Goal: Find specific page/section: Find specific page/section

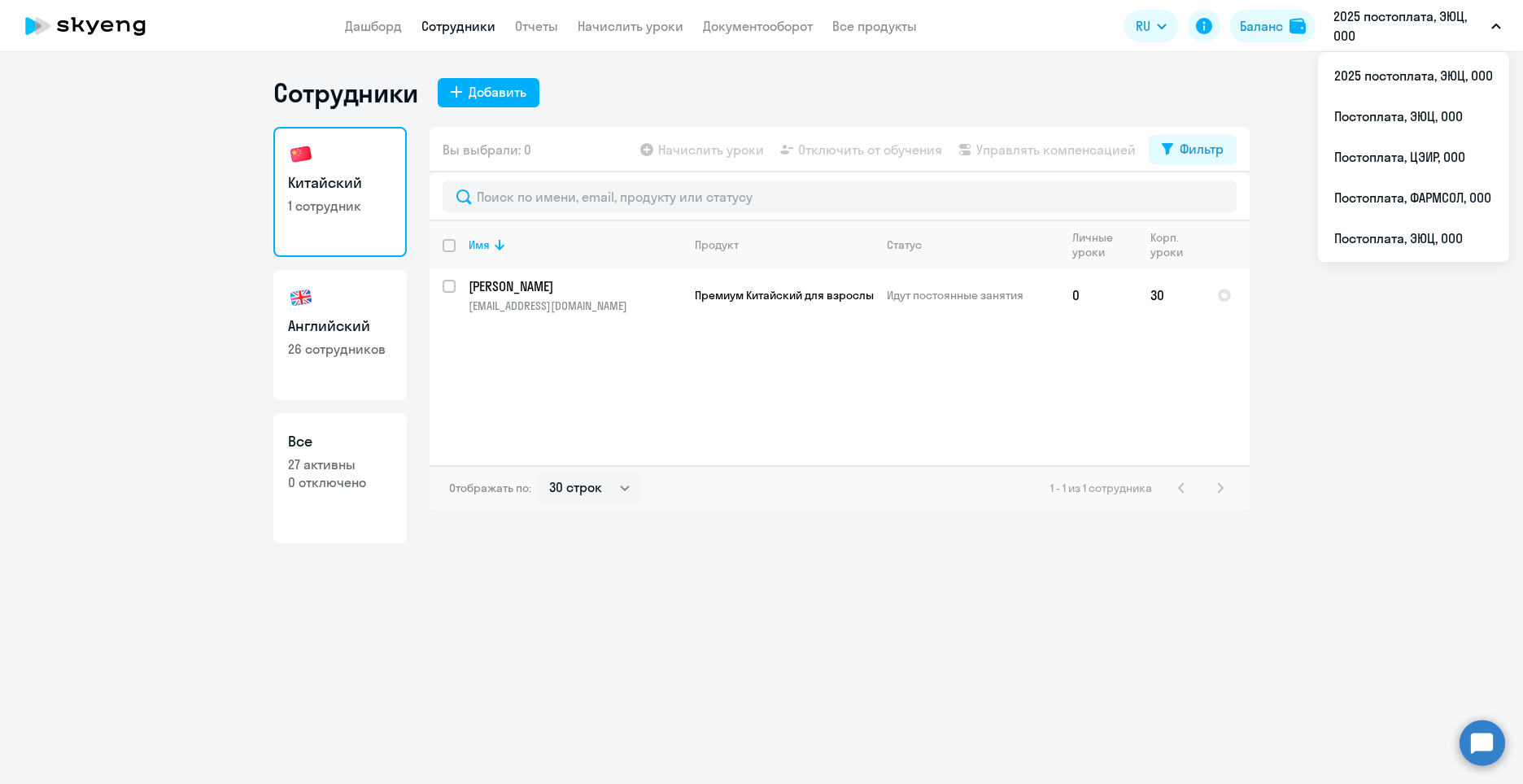
select select "30"
drag, startPoint x: 315, startPoint y: 336, endPoint x: 354, endPoint y: 410, distance: 83.6
click at [315, 338] on link "Английский 26 сотрудников" at bounding box center [340, 335] width 134 height 130
select select "30"
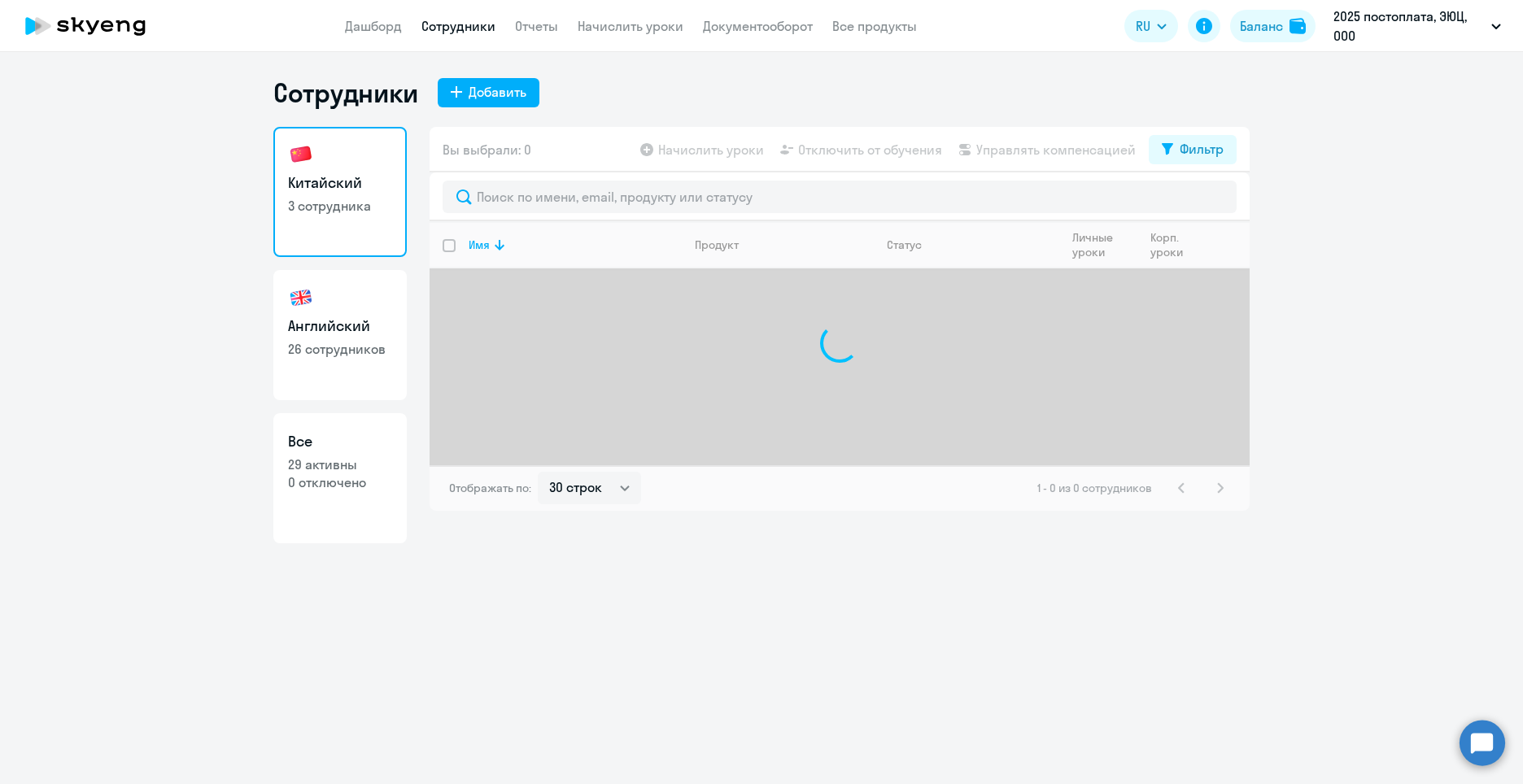
select select "30"
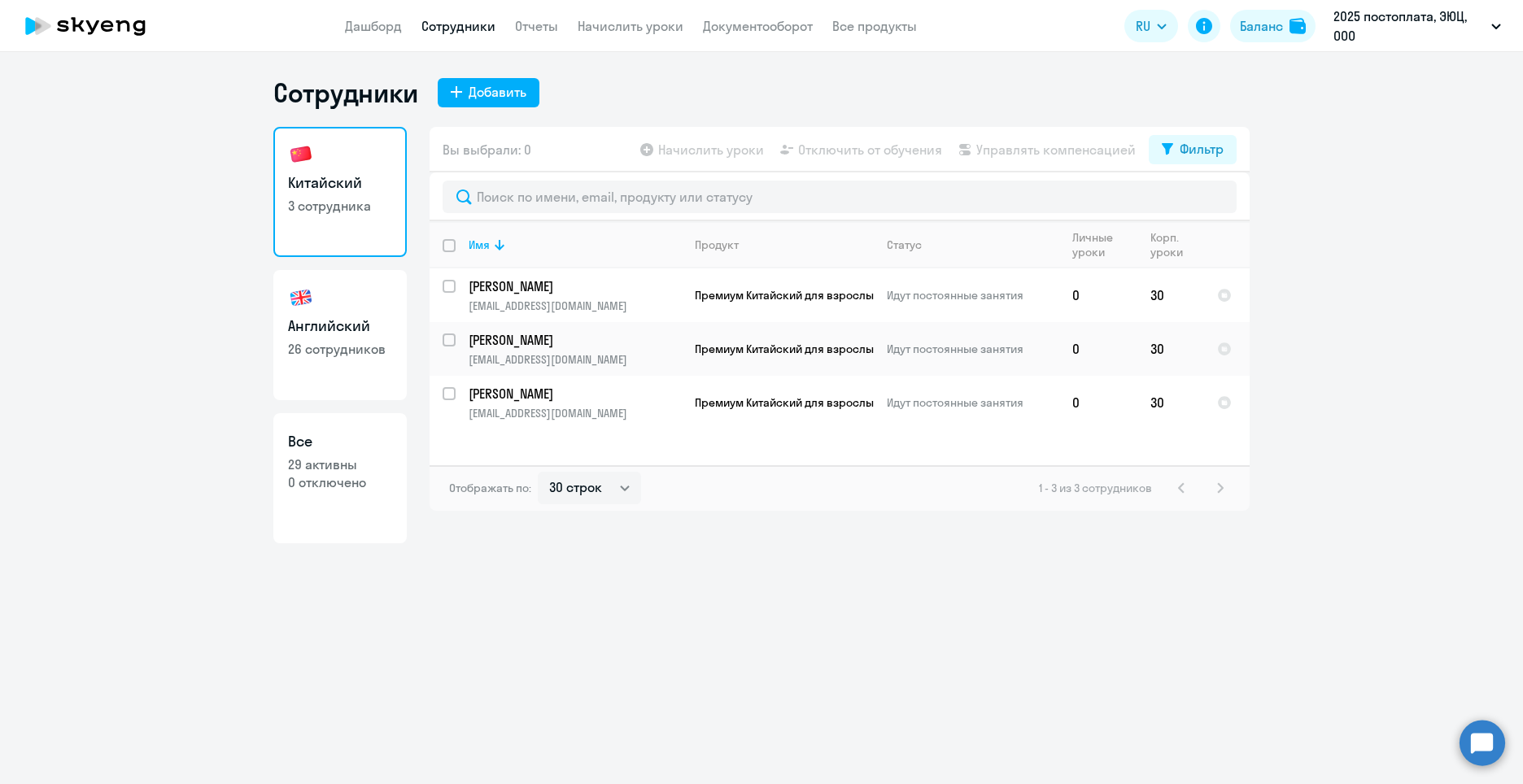
click at [341, 364] on link "Английский 26 сотрудников" at bounding box center [340, 335] width 134 height 130
select select "30"
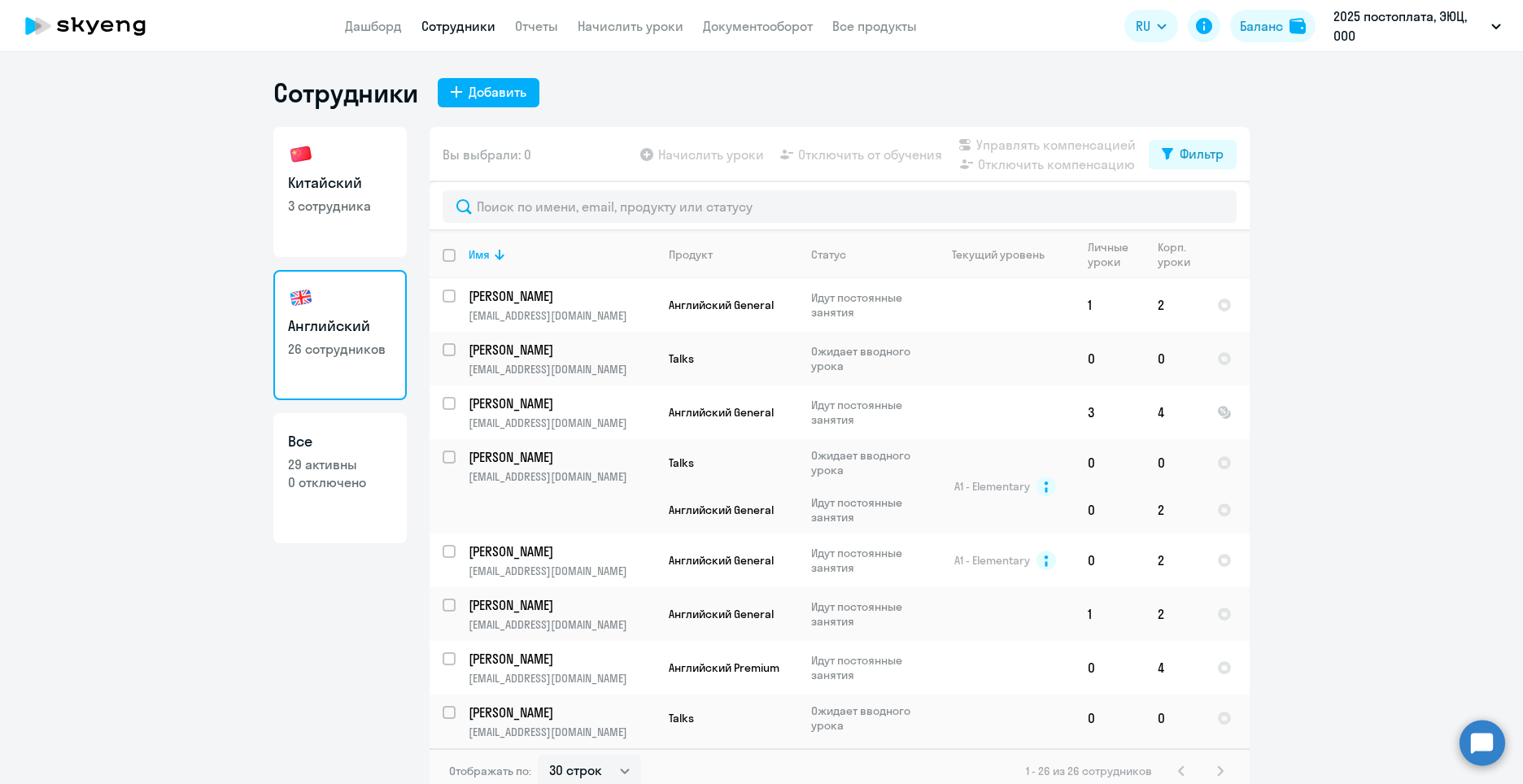
click at [320, 200] on p "3 сотрудника" at bounding box center [340, 205] width 104 height 18
select select "30"
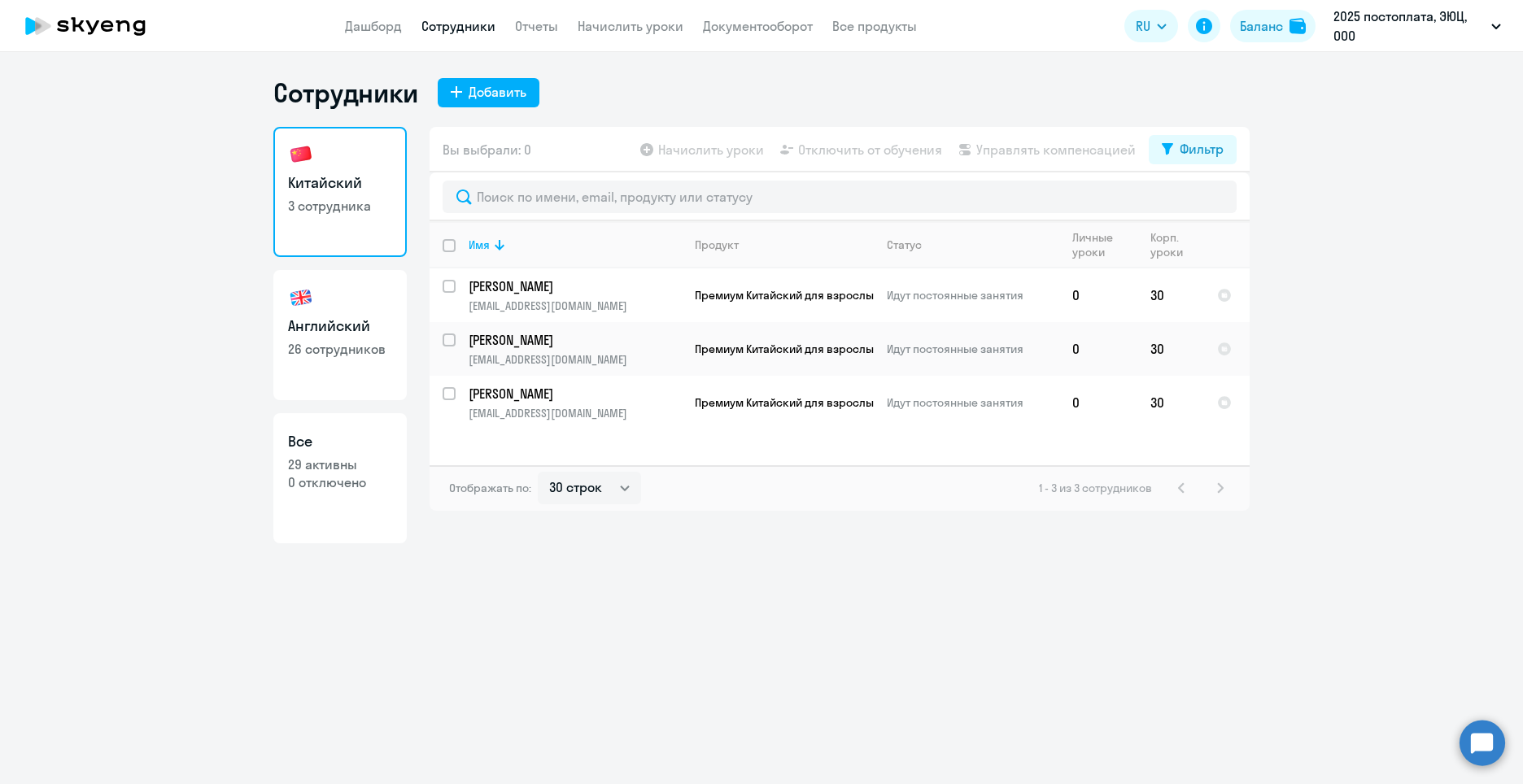
click at [345, 332] on h3 "Английский" at bounding box center [340, 326] width 104 height 21
select select "30"
